Goal: Task Accomplishment & Management: Manage account settings

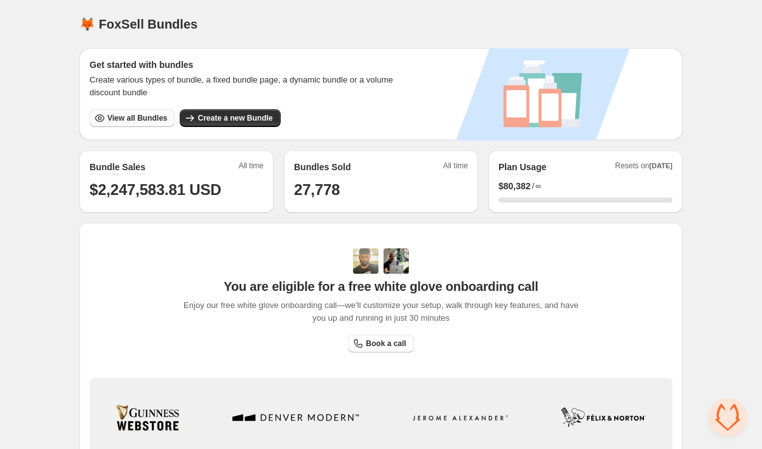
click at [157, 114] on span "View all Bundles" at bounding box center [137, 118] width 60 height 10
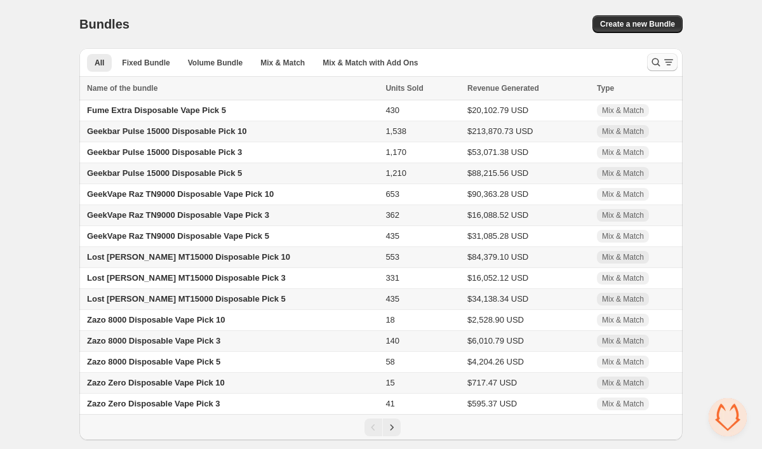
click at [651, 62] on icon "Search and filter results" at bounding box center [656, 62] width 13 height 13
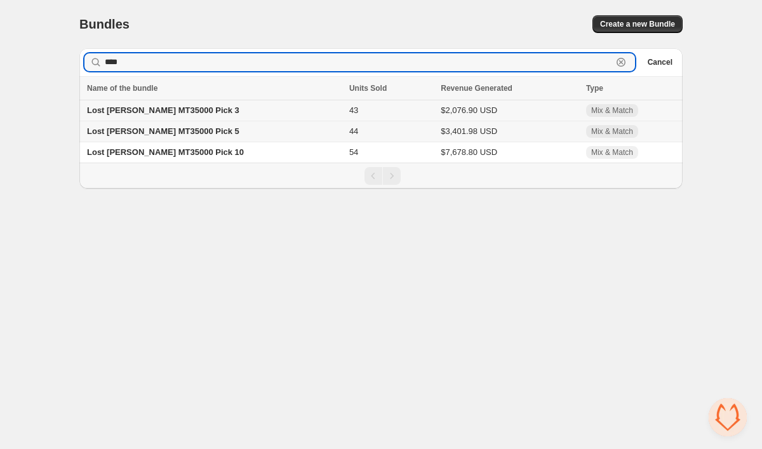
type input "****"
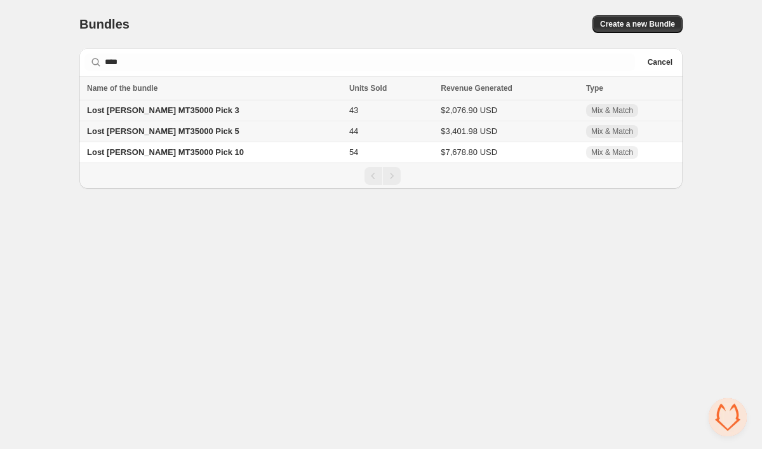
click at [345, 117] on td "43" at bounding box center [390, 110] width 91 height 21
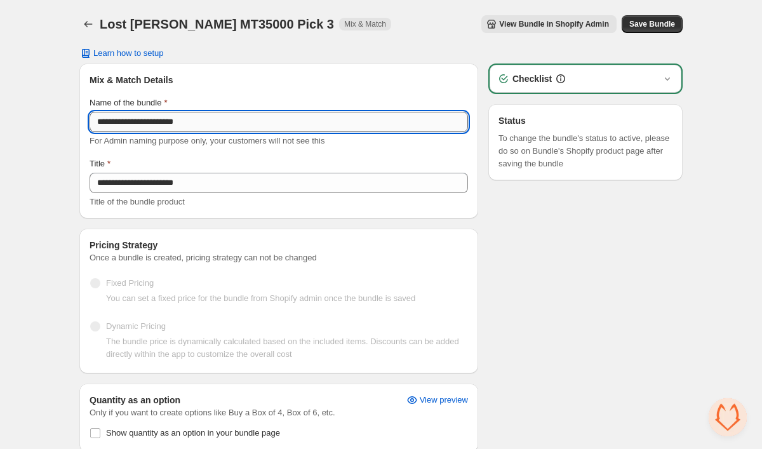
drag, startPoint x: 175, startPoint y: 123, endPoint x: 95, endPoint y: 121, distance: 79.4
click at [95, 121] on input "**********" at bounding box center [279, 122] width 378 height 20
click at [241, 128] on input "**********" at bounding box center [279, 122] width 378 height 20
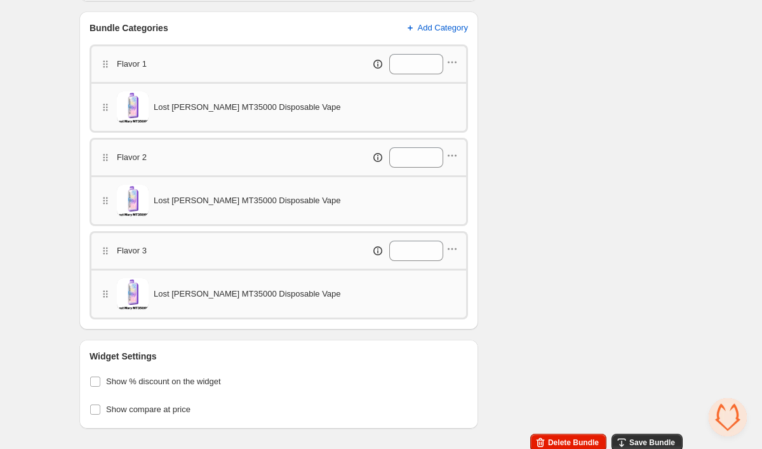
scroll to position [451, 0]
click at [448, 62] on icon "button" at bounding box center [449, 62] width 2 height 2
click at [448, 79] on button "Edit products" at bounding box center [450, 86] width 95 height 20
click at [456, 159] on icon "button" at bounding box center [452, 155] width 13 height 13
click at [456, 171] on button "Edit products" at bounding box center [450, 179] width 95 height 20
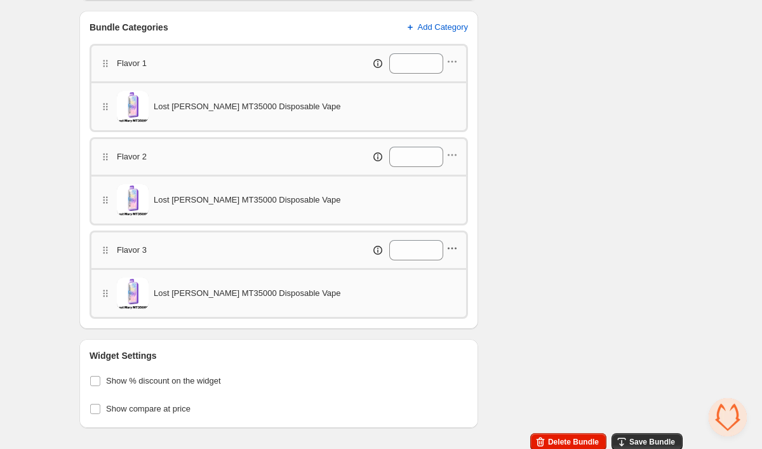
click at [454, 252] on icon "button" at bounding box center [452, 248] width 13 height 13
click at [451, 266] on span "Edit products" at bounding box center [458, 272] width 71 height 13
click at [642, 442] on span "Save Bundle" at bounding box center [652, 442] width 46 height 10
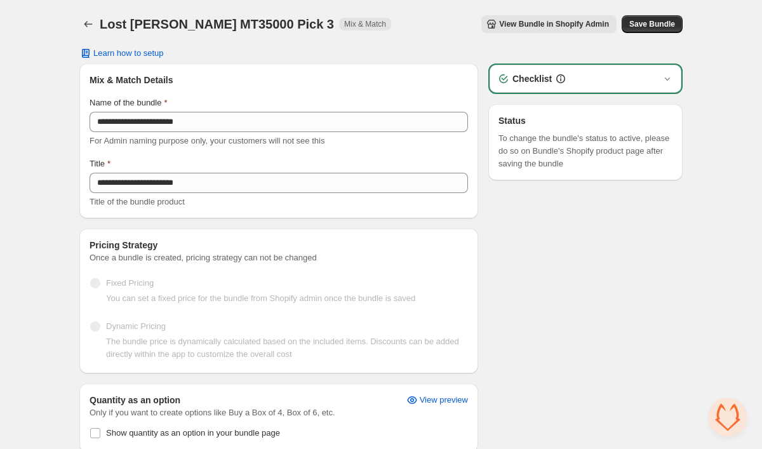
scroll to position [0, 0]
click at [655, 23] on span "Save Bundle" at bounding box center [652, 24] width 46 height 10
click at [93, 21] on icon "Back" at bounding box center [88, 24] width 13 height 13
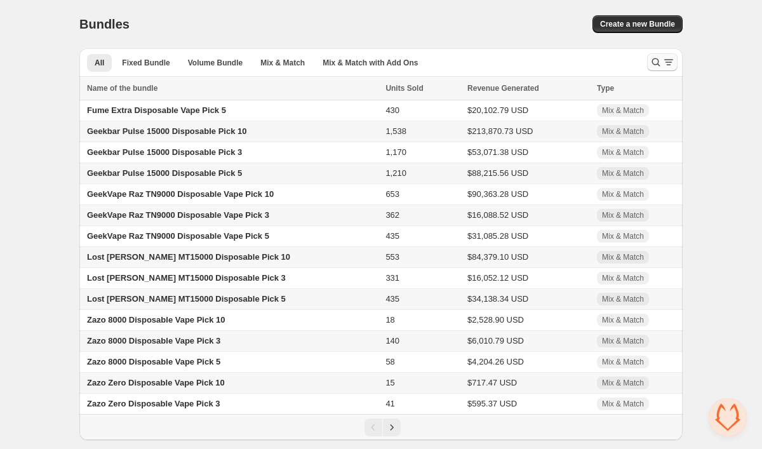
click at [653, 67] on icon "Search and filter results" at bounding box center [656, 62] width 13 height 13
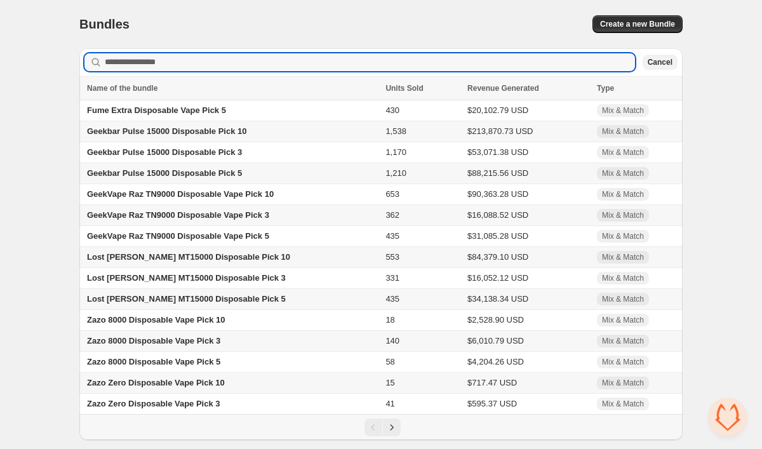
paste input "**********"
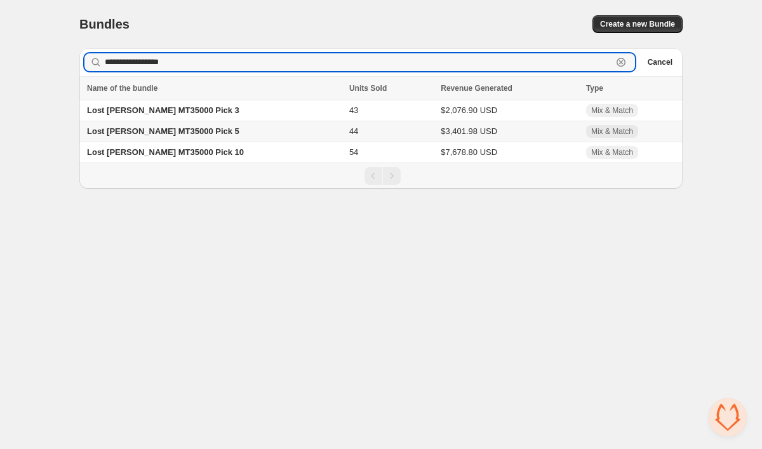
type input "**********"
click at [194, 133] on span "Lost Mary MT35000 Pick 5" at bounding box center [163, 131] width 152 height 10
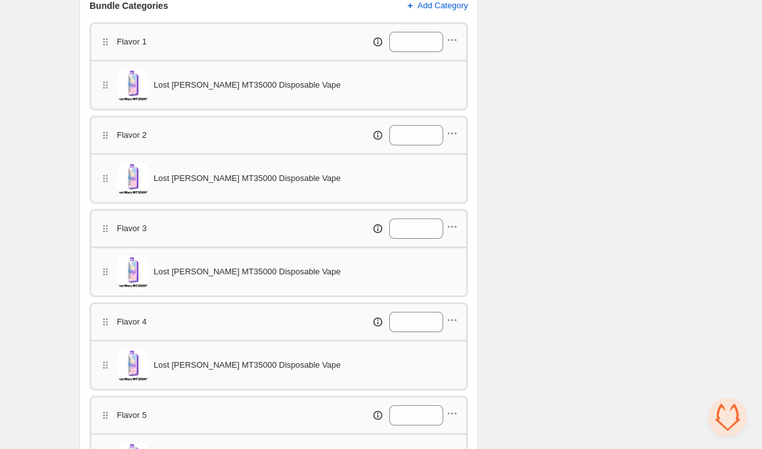
scroll to position [469, 0]
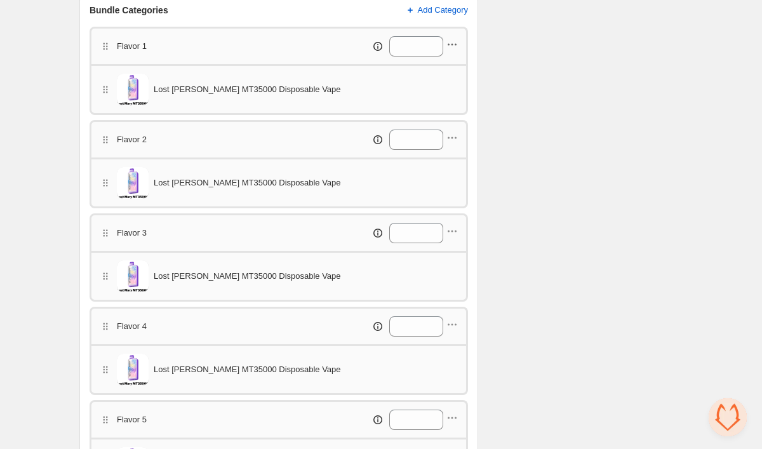
click at [457, 44] on icon "button" at bounding box center [452, 44] width 13 height 13
click at [450, 71] on span "Edit products" at bounding box center [458, 68] width 71 height 13
click at [455, 133] on icon "button" at bounding box center [452, 137] width 13 height 13
click at [453, 155] on button "Edit products" at bounding box center [450, 162] width 95 height 20
click at [453, 230] on icon "button" at bounding box center [452, 231] width 13 height 13
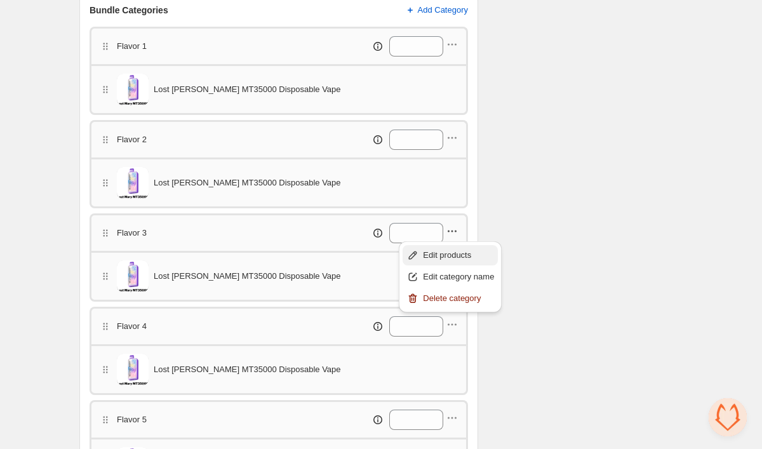
click at [450, 250] on span "Edit products" at bounding box center [458, 255] width 71 height 13
click at [456, 327] on icon "button" at bounding box center [452, 324] width 13 height 13
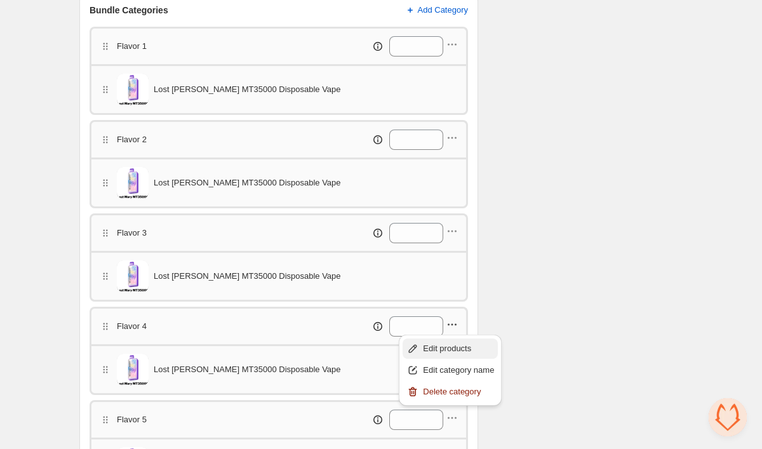
click at [453, 342] on span "Edit products" at bounding box center [458, 348] width 71 height 13
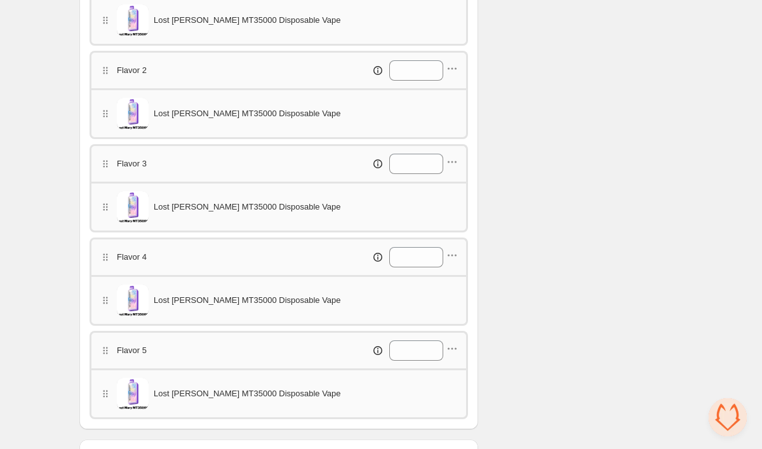
scroll to position [561, 0]
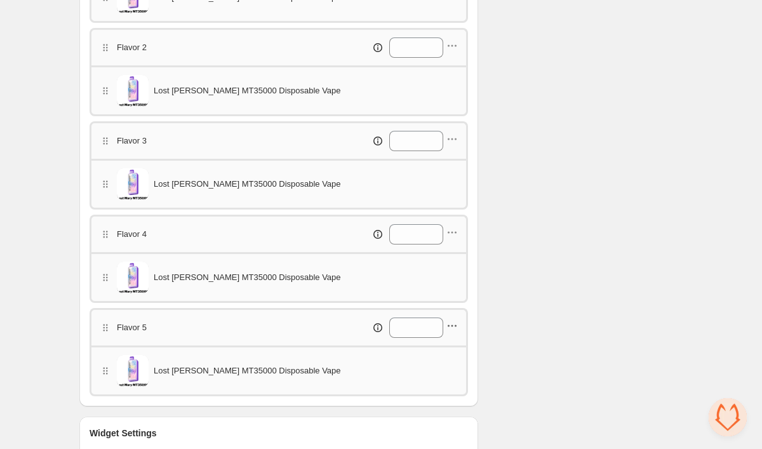
click at [457, 330] on icon "button" at bounding box center [452, 325] width 13 height 13
click at [458, 343] on button "Edit products" at bounding box center [450, 350] width 95 height 20
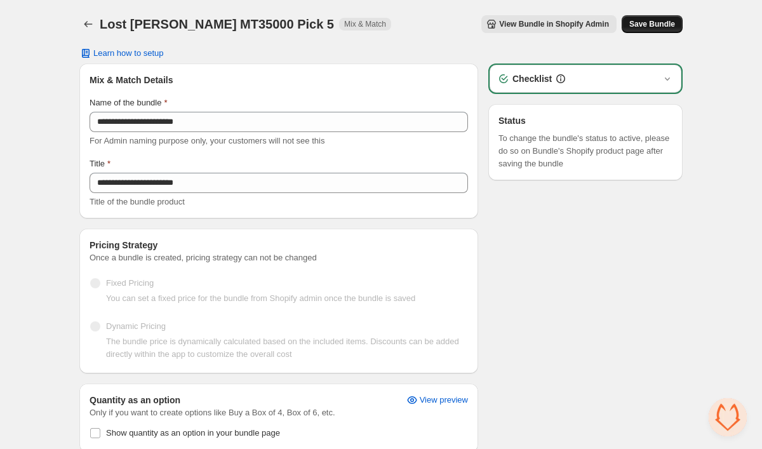
scroll to position [0, 0]
click at [658, 23] on span "Save Bundle" at bounding box center [652, 24] width 46 height 10
click at [642, 25] on span "Save Bundle" at bounding box center [652, 24] width 46 height 10
click at [88, 17] on button "Back" at bounding box center [88, 24] width 18 height 18
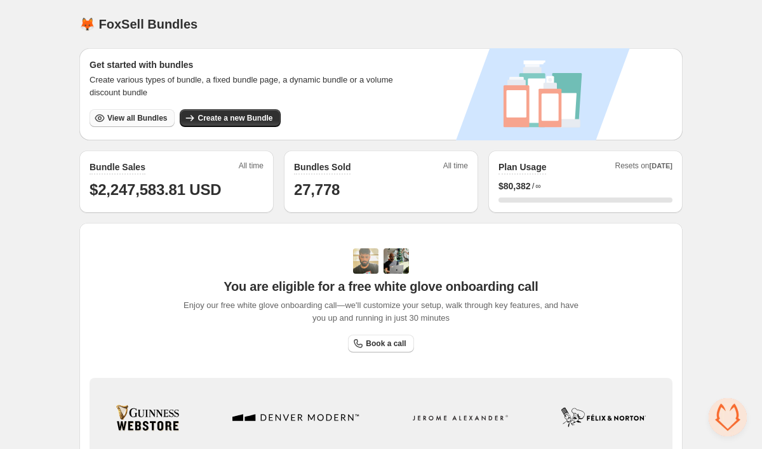
click at [118, 114] on span "View all Bundles" at bounding box center [137, 118] width 60 height 10
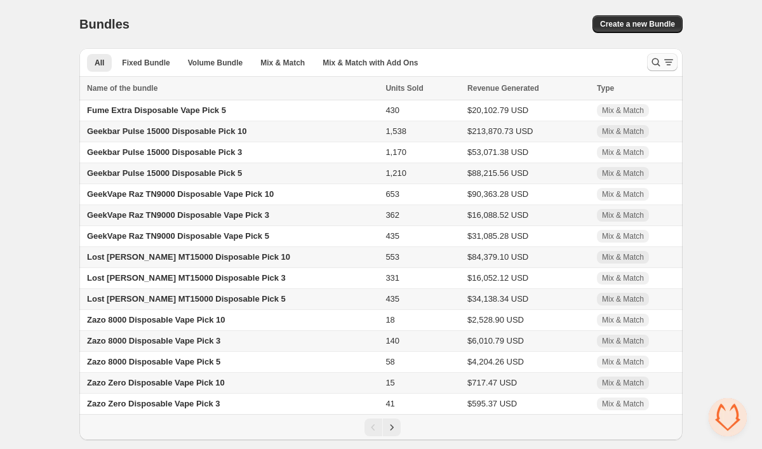
click at [664, 58] on icon "Search and filter results" at bounding box center [668, 62] width 13 height 13
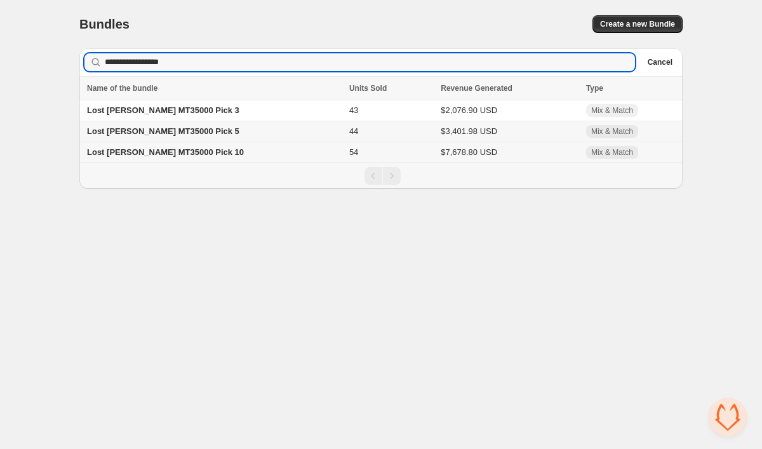
type input "**********"
click at [345, 153] on td "54" at bounding box center [390, 152] width 91 height 21
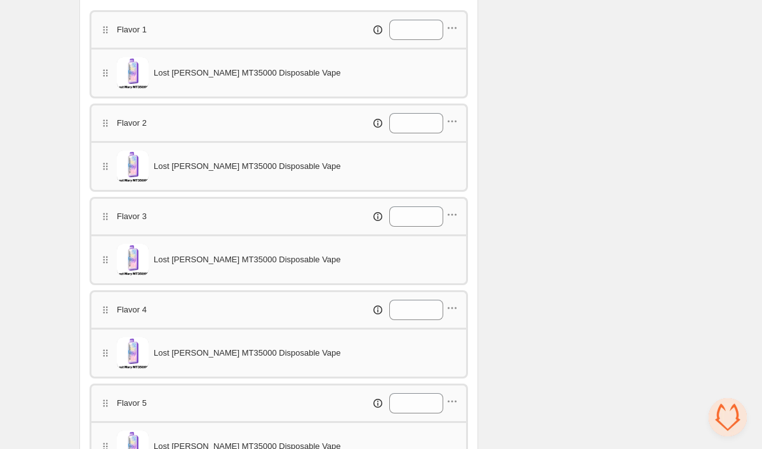
scroll to position [475, 0]
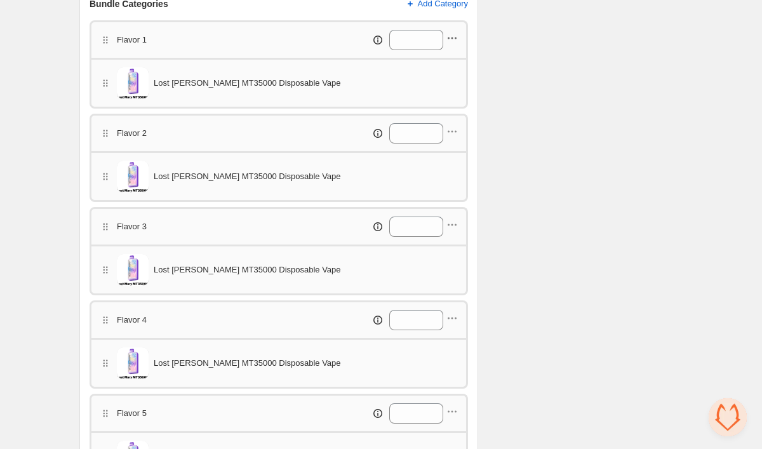
click at [453, 38] on icon "button" at bounding box center [452, 38] width 2 height 2
click at [451, 55] on button "Edit products" at bounding box center [450, 62] width 95 height 20
click at [449, 134] on icon "button" at bounding box center [452, 131] width 13 height 13
click at [444, 157] on span "Edit products" at bounding box center [458, 155] width 71 height 13
click at [451, 224] on icon "button" at bounding box center [452, 224] width 13 height 13
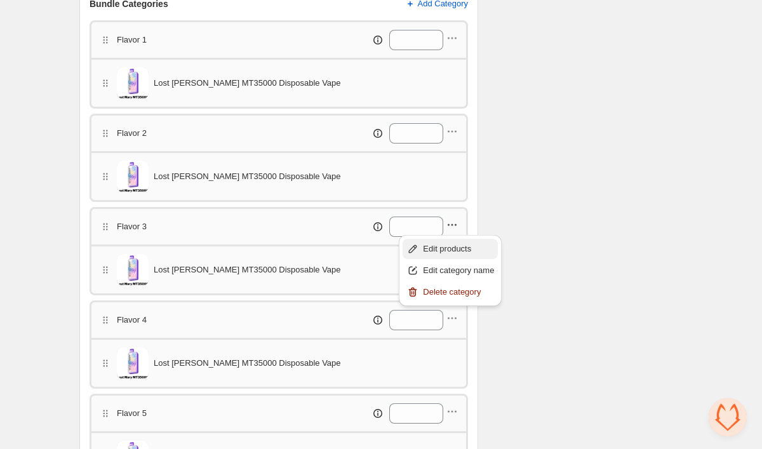
click at [444, 245] on span "Edit products" at bounding box center [458, 249] width 71 height 13
click at [451, 319] on icon "button" at bounding box center [452, 318] width 13 height 13
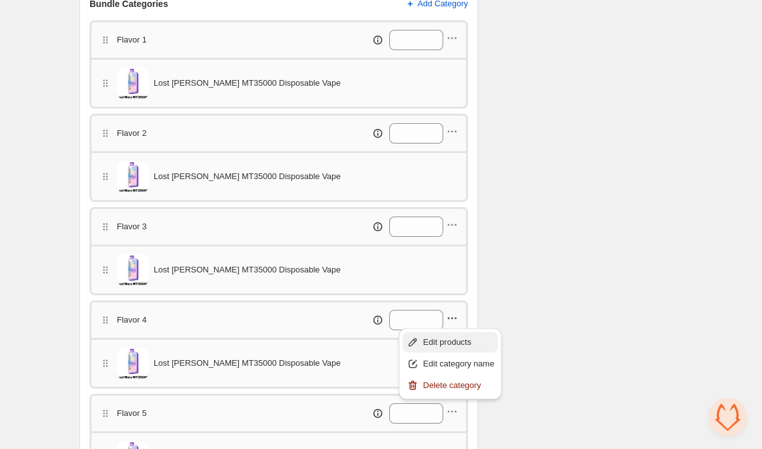
click at [446, 338] on span "Edit products" at bounding box center [458, 342] width 71 height 13
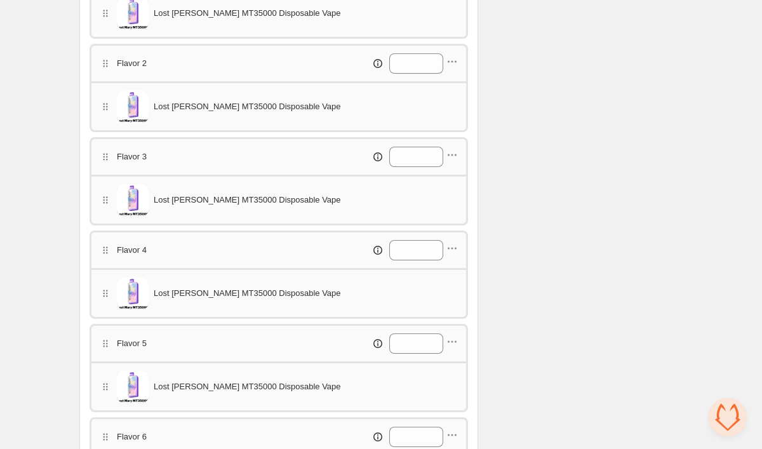
scroll to position [562, 0]
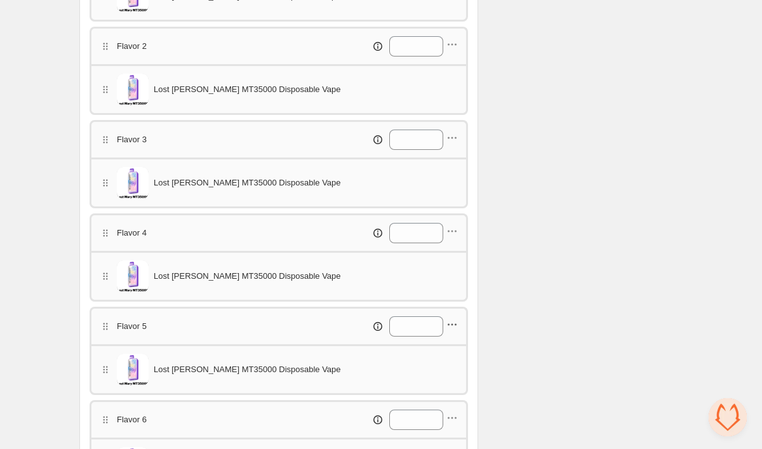
click at [453, 323] on icon "button" at bounding box center [452, 324] width 13 height 13
click at [455, 340] on button "Edit products" at bounding box center [450, 348] width 95 height 20
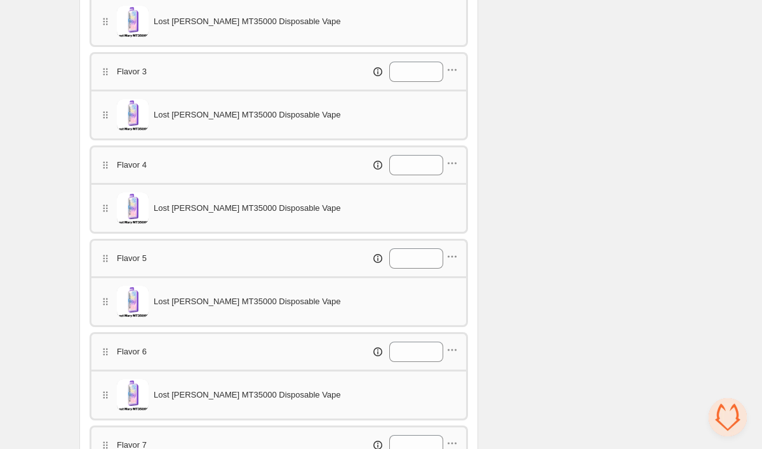
scroll to position [634, 0]
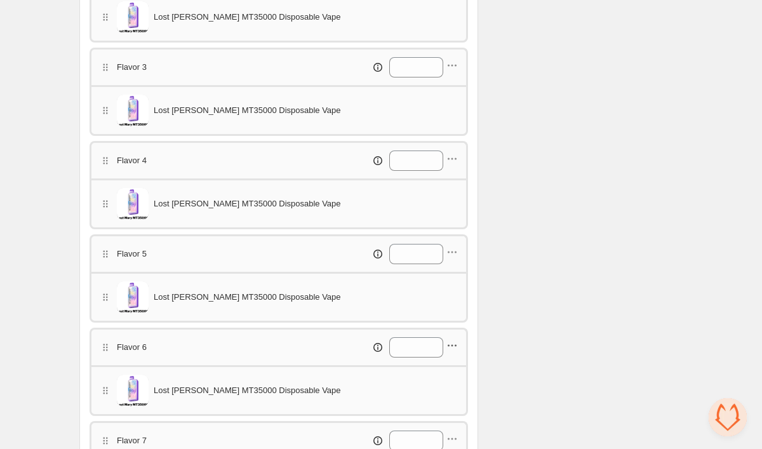
click at [451, 346] on icon "button" at bounding box center [452, 346] width 2 height 2
click at [451, 362] on button "Edit products" at bounding box center [450, 369] width 95 height 20
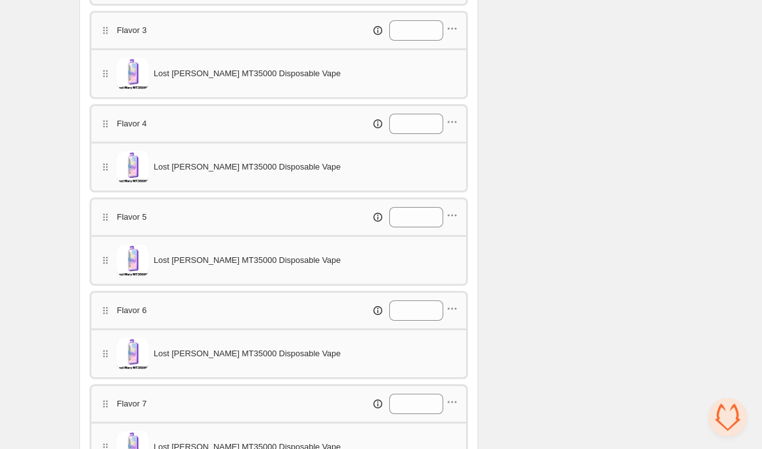
scroll to position [683, 0]
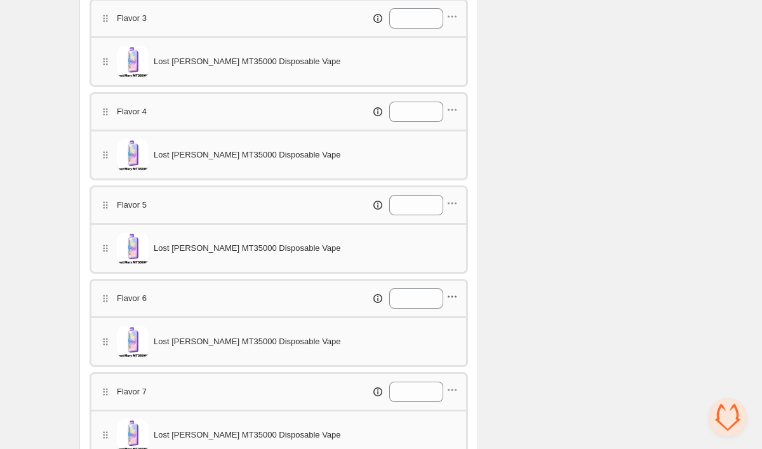
click at [451, 299] on icon "button" at bounding box center [452, 296] width 13 height 13
click at [451, 319] on span "Edit products" at bounding box center [458, 320] width 71 height 13
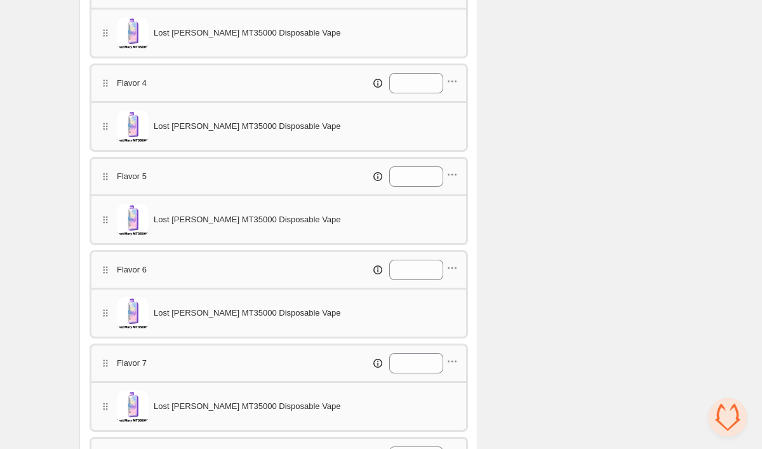
scroll to position [715, 0]
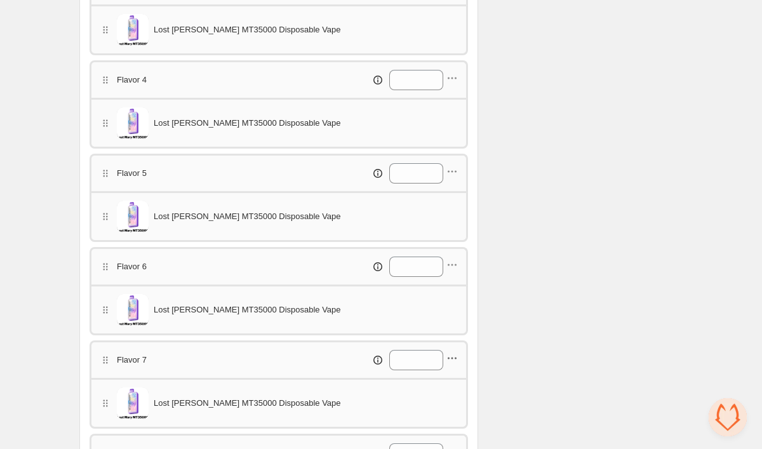
click at [450, 359] on icon "button" at bounding box center [452, 358] width 13 height 13
click at [439, 295] on span "Edit products" at bounding box center [458, 292] width 71 height 13
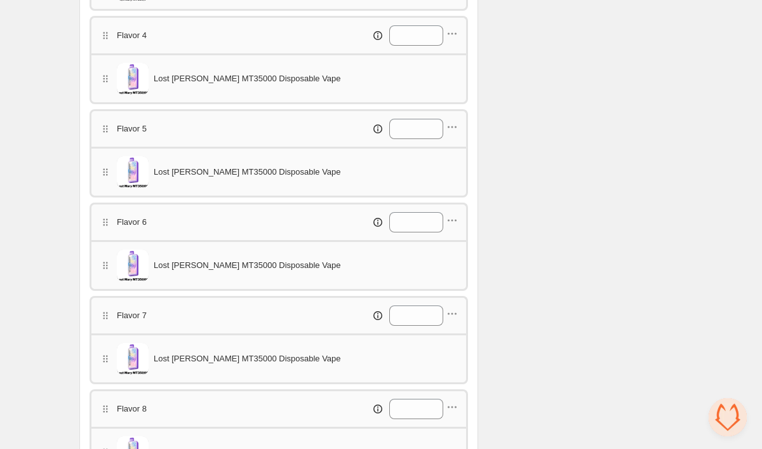
scroll to position [780, 0]
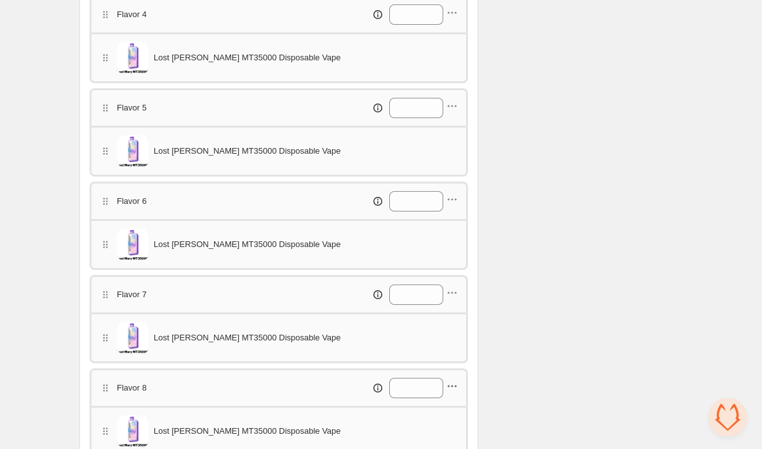
click at [454, 388] on icon "button" at bounding box center [452, 386] width 13 height 13
click at [462, 312] on button "Edit products" at bounding box center [450, 320] width 95 height 20
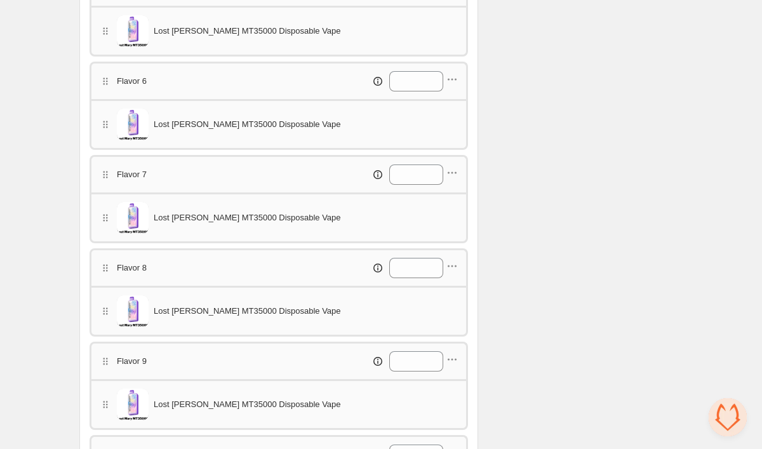
scroll to position [911, 0]
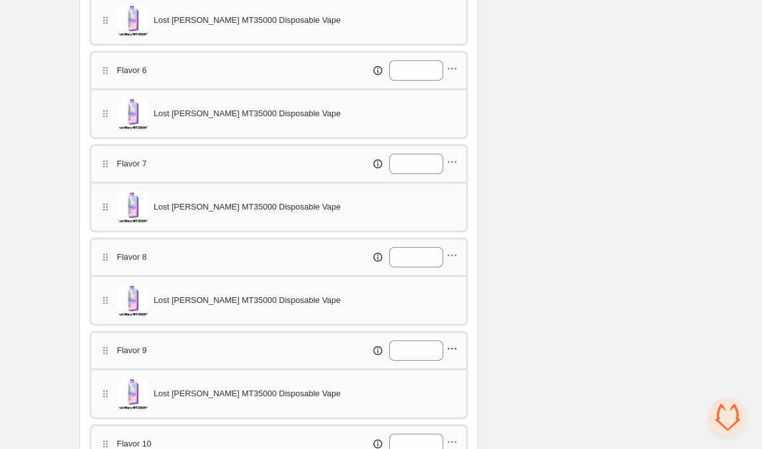
click at [454, 346] on icon "button" at bounding box center [452, 348] width 13 height 13
click at [451, 370] on span "Edit products" at bounding box center [458, 372] width 71 height 13
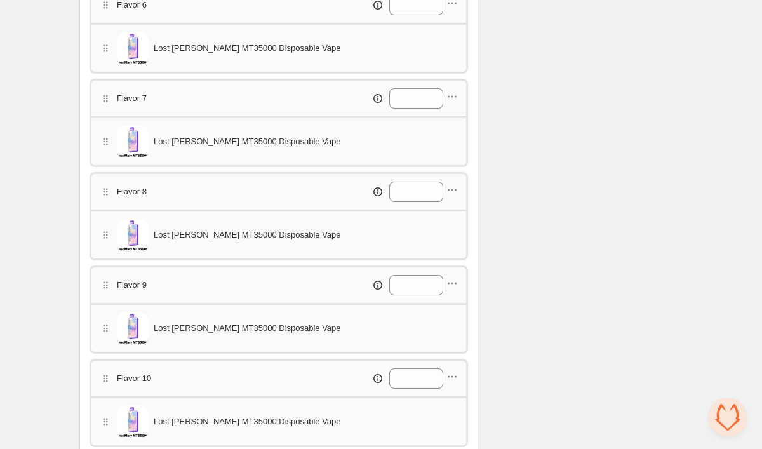
scroll to position [987, 0]
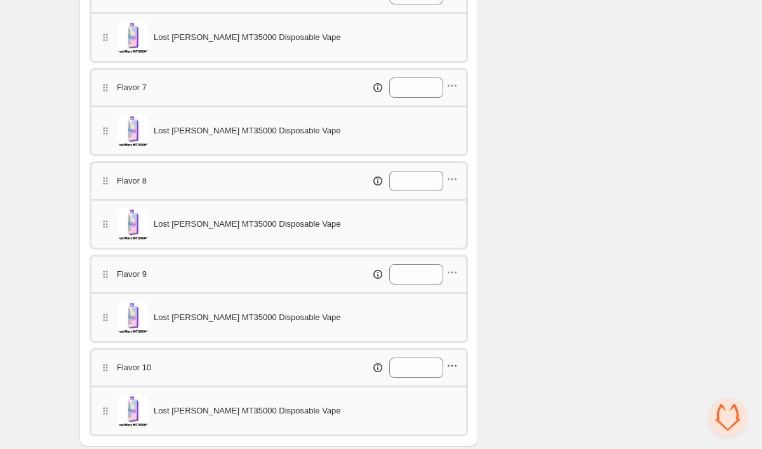
click at [457, 364] on icon "button" at bounding box center [452, 365] width 13 height 13
click at [452, 307] on button "Edit products" at bounding box center [450, 300] width 95 height 20
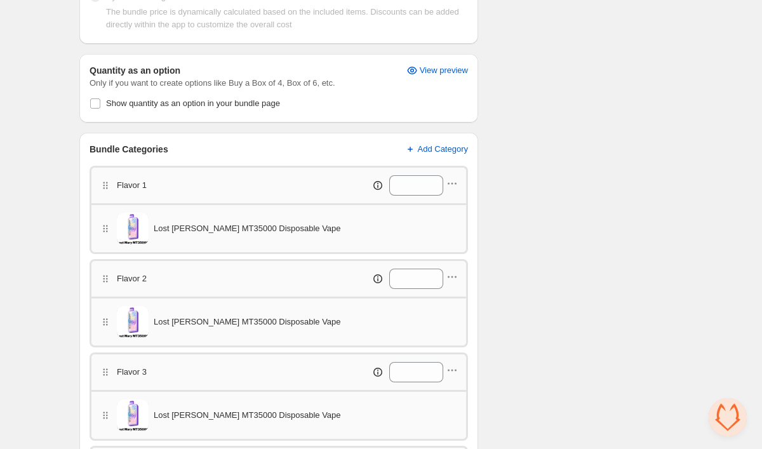
scroll to position [0, 0]
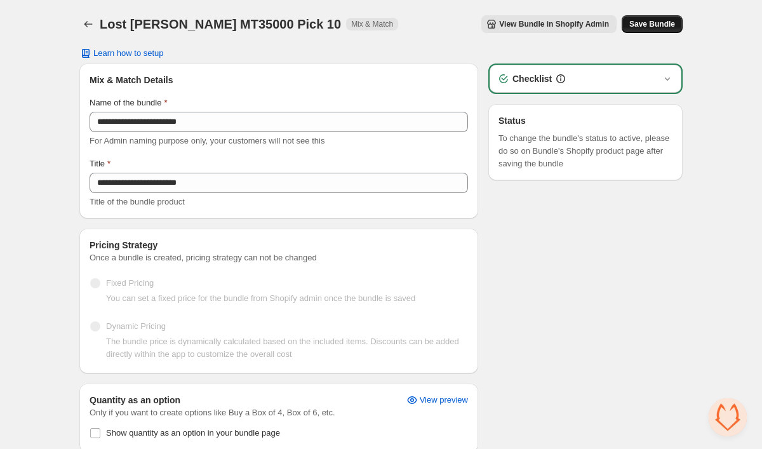
click at [645, 24] on span "Save Bundle" at bounding box center [652, 24] width 46 height 10
